Goal: Task Accomplishment & Management: Manage account settings

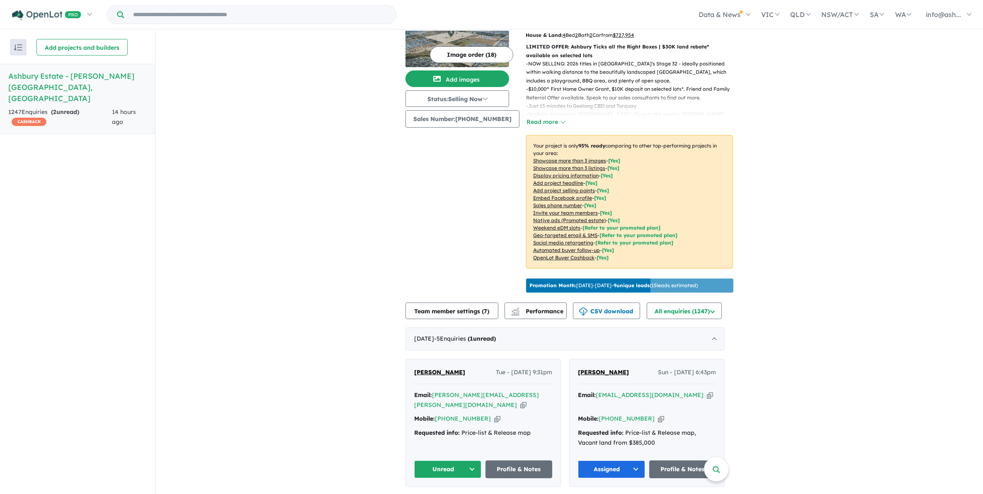
scroll to position [207, 0]
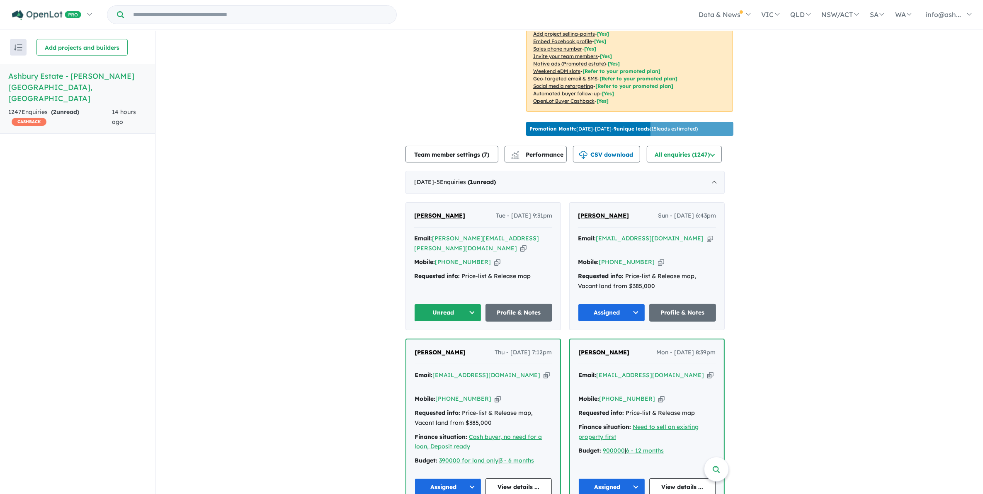
click at [465, 304] on button "Unread" at bounding box center [447, 313] width 67 height 18
drag, startPoint x: 465, startPoint y: 295, endPoint x: 468, endPoint y: 299, distance: 4.7
click at [466, 304] on button "Unread" at bounding box center [447, 313] width 67 height 18
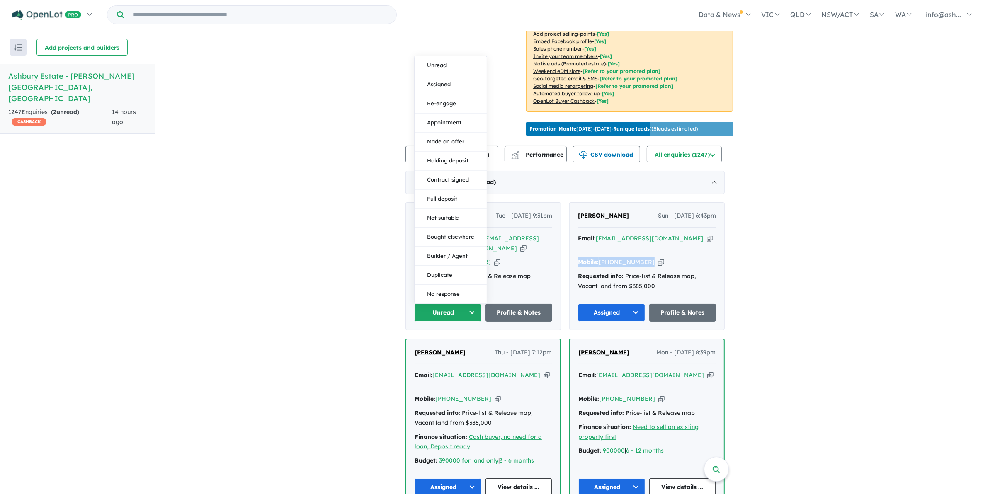
click at [477, 304] on button "Unread" at bounding box center [447, 313] width 67 height 18
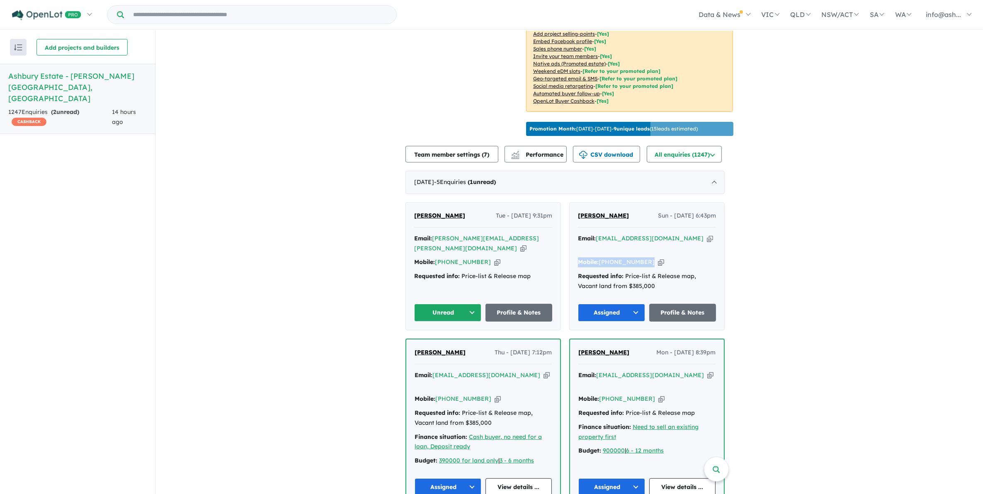
click at [477, 304] on button "Unread" at bounding box center [447, 313] width 67 height 18
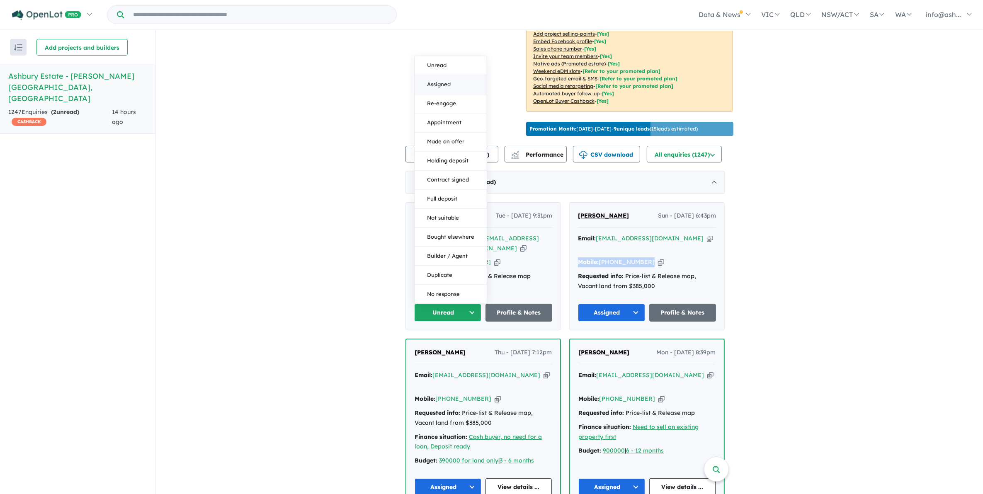
click at [460, 75] on button "Assigned" at bounding box center [451, 84] width 72 height 19
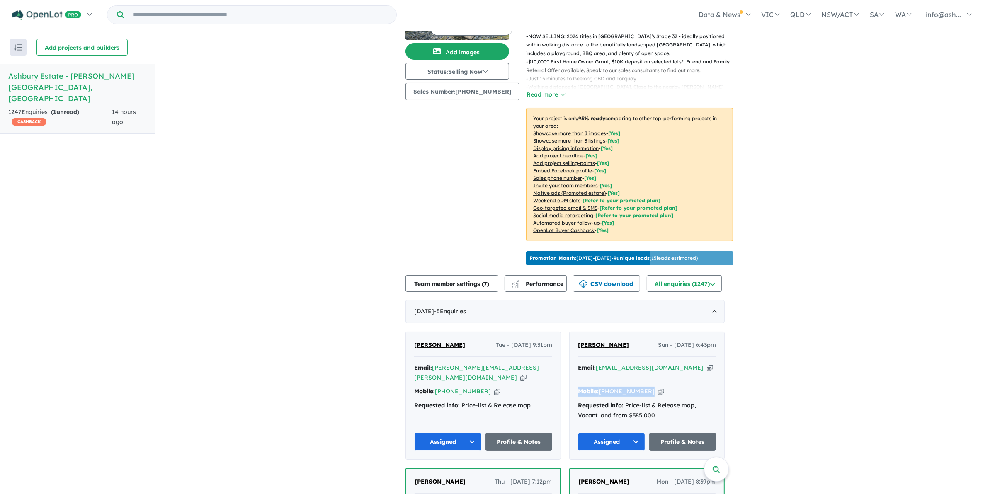
scroll to position [0, 0]
